Goal: Find contact information: Obtain details needed to contact an individual or organization

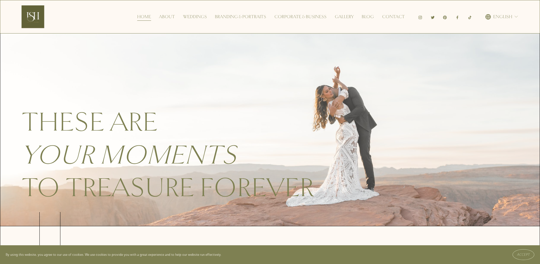
click at [327, 67] on div "These are your moments to treasure forever" at bounding box center [270, 129] width 540 height 192
click at [397, 15] on link "Contact" at bounding box center [393, 16] width 23 height 9
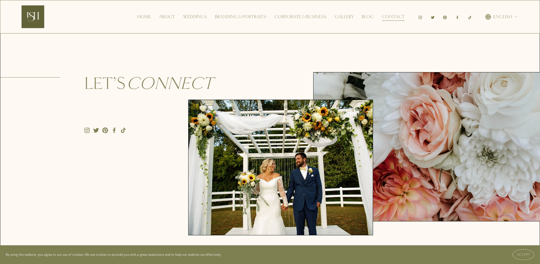
click at [363, 38] on div "Let’s connect" at bounding box center [270, 152] width 540 height 239
click at [457, 17] on use "Facebook" at bounding box center [457, 17] width 2 height 3
